Goal: Information Seeking & Learning: Learn about a topic

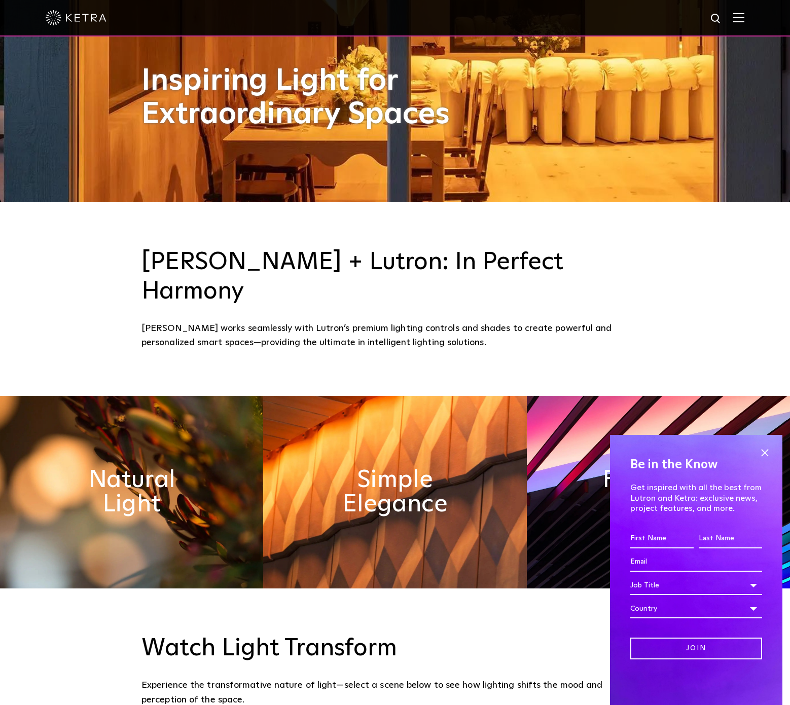
scroll to position [523, 0]
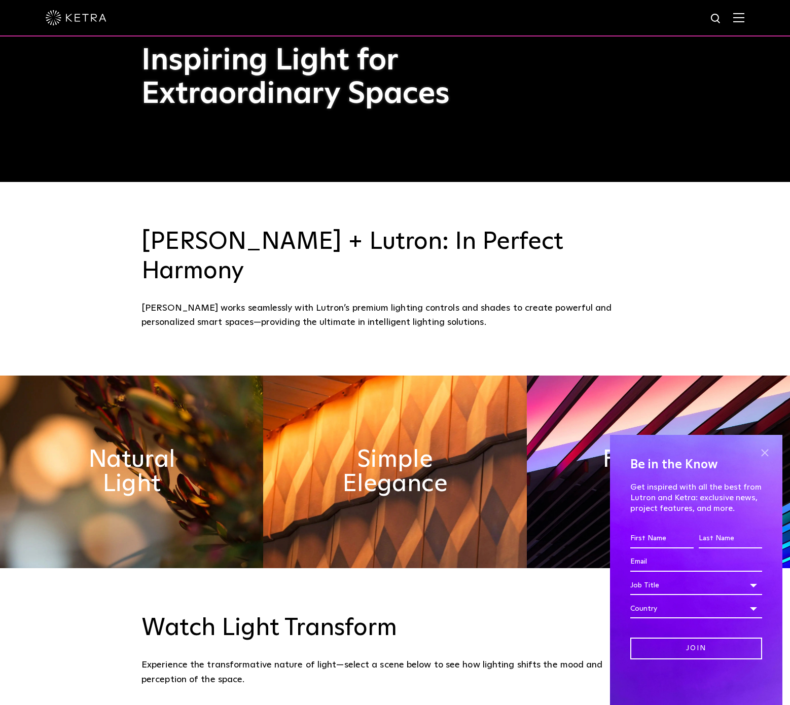
click at [764, 454] on span at bounding box center [764, 452] width 15 height 15
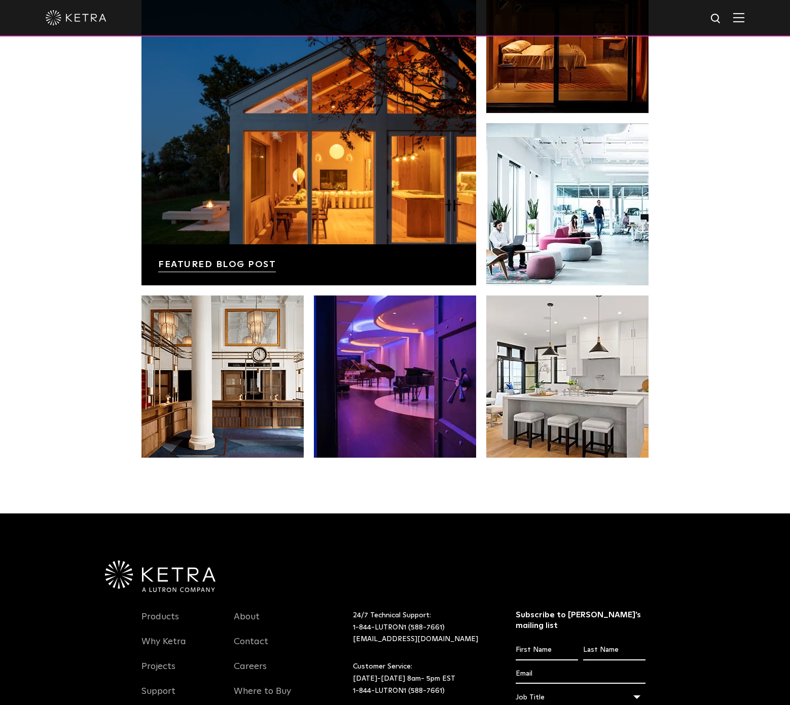
scroll to position [2130, 0]
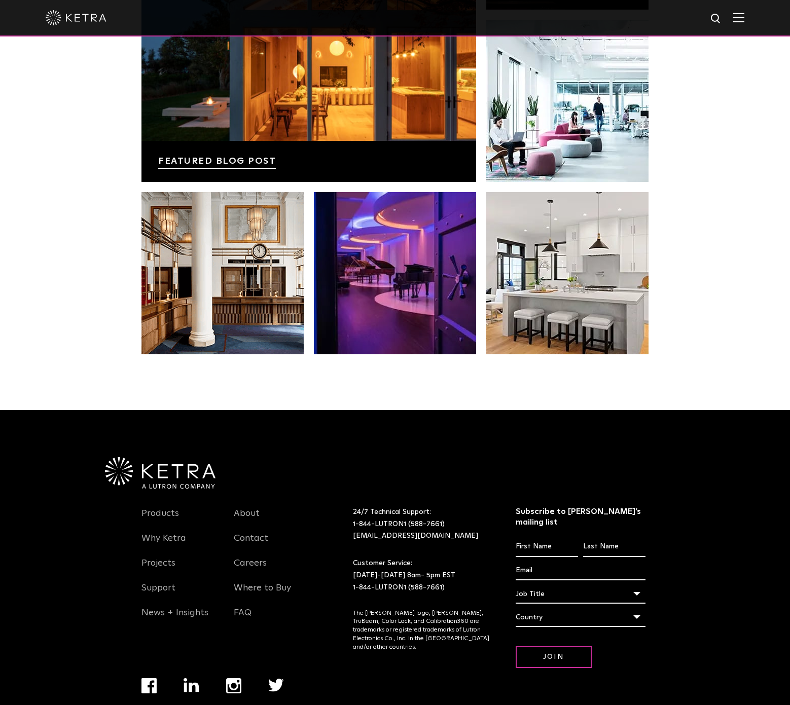
click at [88, 369] on div "News, Insights, and Inspiration Lutron Releases First-Ever Lighting Trend Repor…" at bounding box center [395, 84] width 790 height 653
click at [153, 508] on link "Products" at bounding box center [160, 519] width 38 height 23
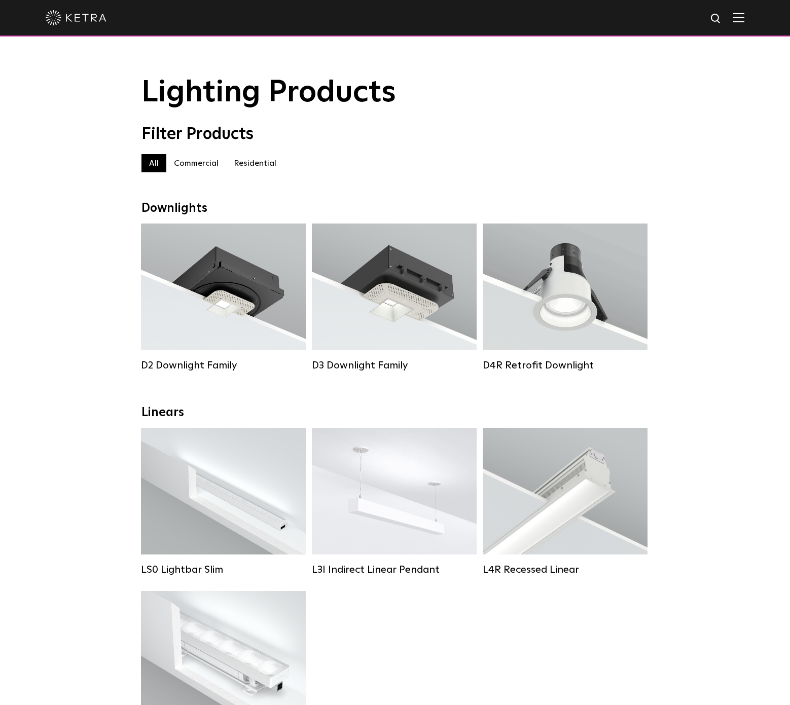
drag, startPoint x: 58, startPoint y: 209, endPoint x: 68, endPoint y: 227, distance: 20.9
drag, startPoint x: 70, startPoint y: 419, endPoint x: 9, endPoint y: 247, distance: 182.1
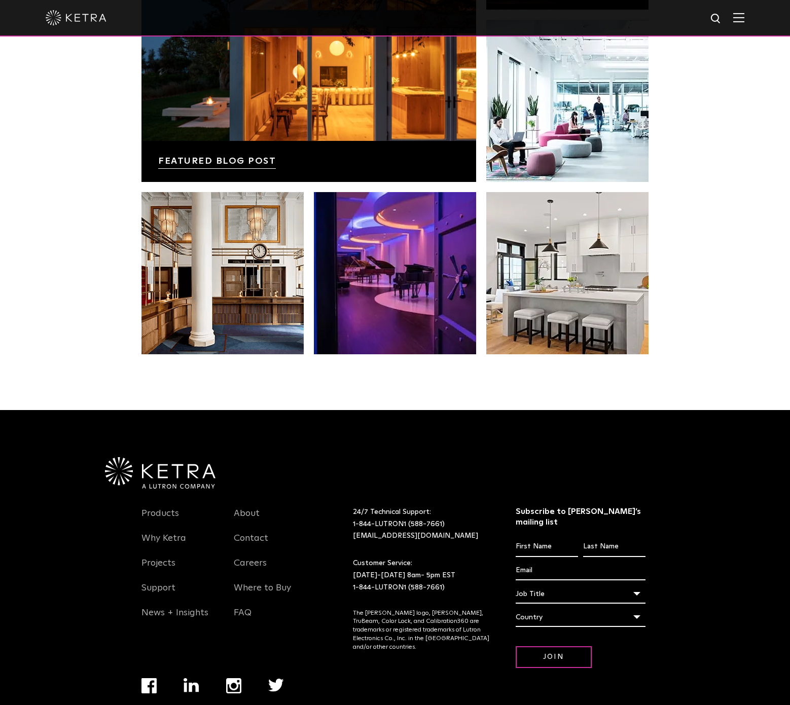
click at [677, 341] on div "News, Insights, and Inspiration Lutron Releases First-Ever Lighting Trend Repor…" at bounding box center [395, 84] width 790 height 653
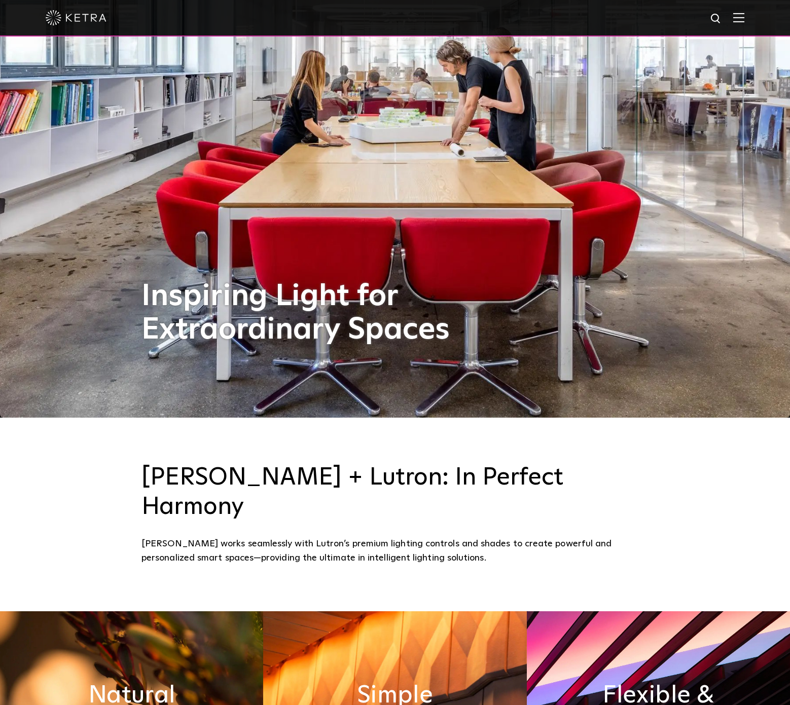
scroll to position [412, 0]
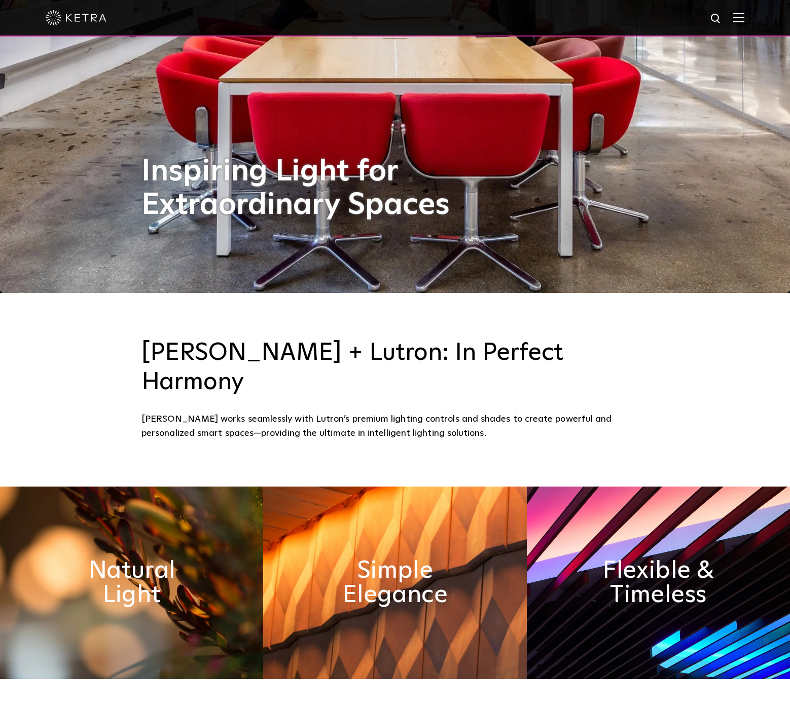
click at [678, 387] on div "Ketra + Lutron: In Perfect Harmony Ketra works seamlessly with Lutron’s premium…" at bounding box center [395, 390] width 790 height 194
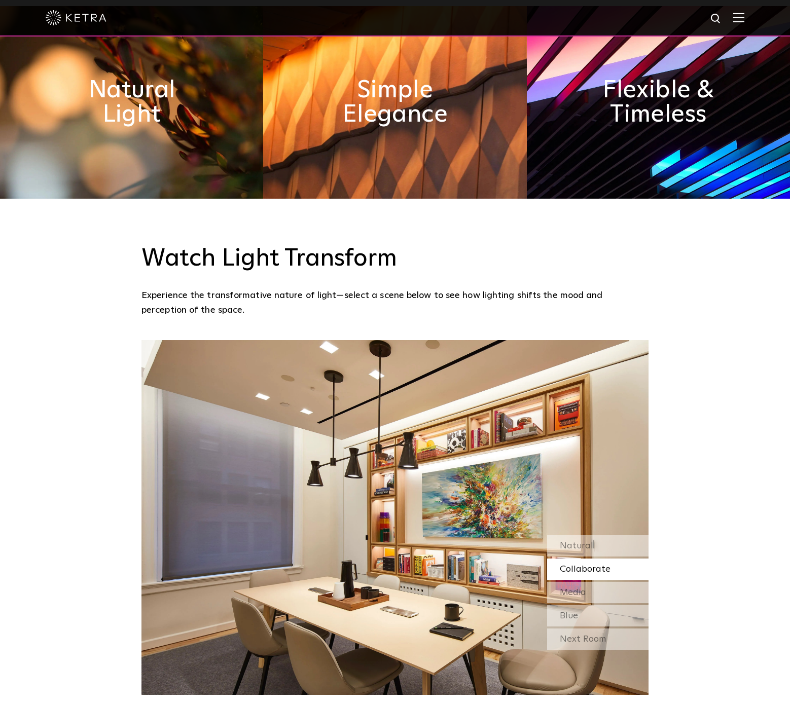
click at [695, 417] on div "Watch Light Transform Experience the transformative nature of light—select a sc…" at bounding box center [395, 447] width 790 height 497
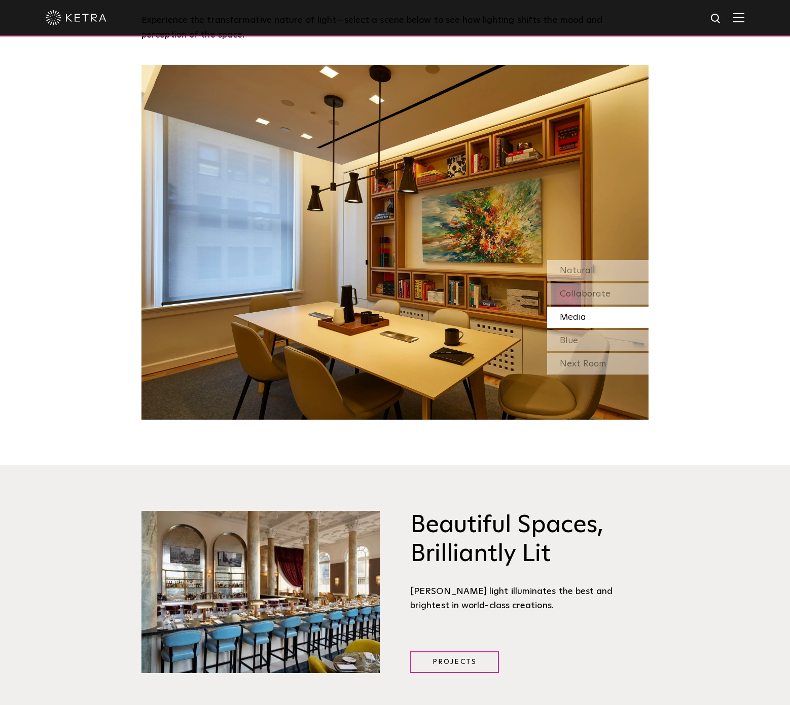
scroll to position [1175, 0]
